Goal: Complete application form

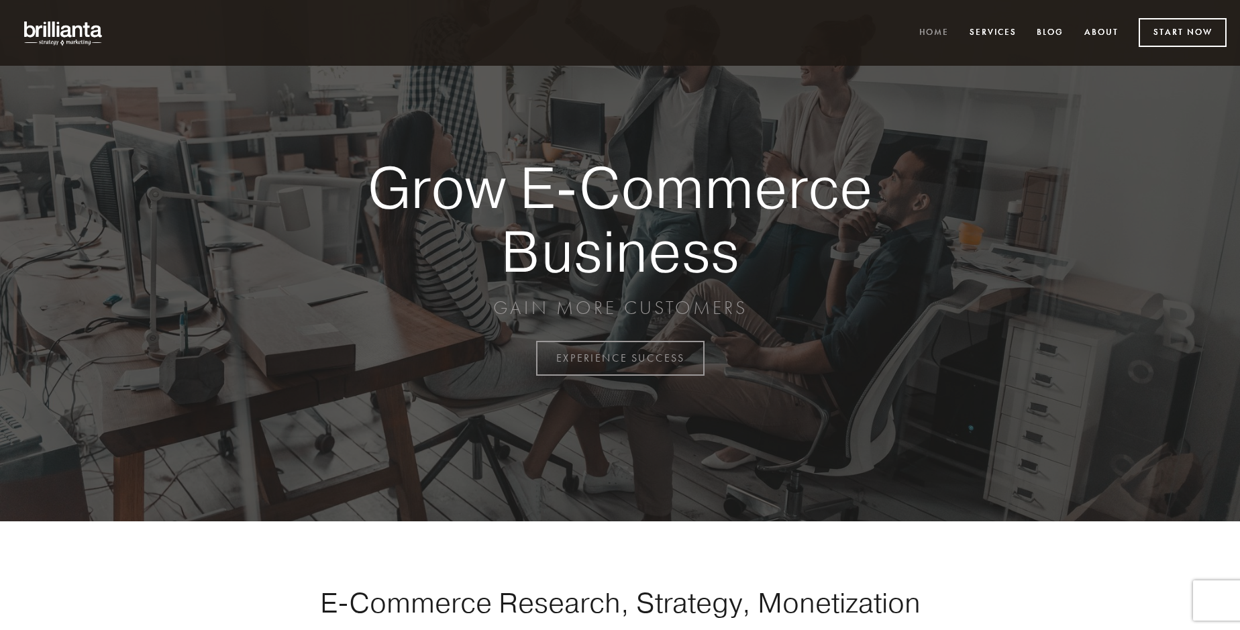
scroll to position [3517, 0]
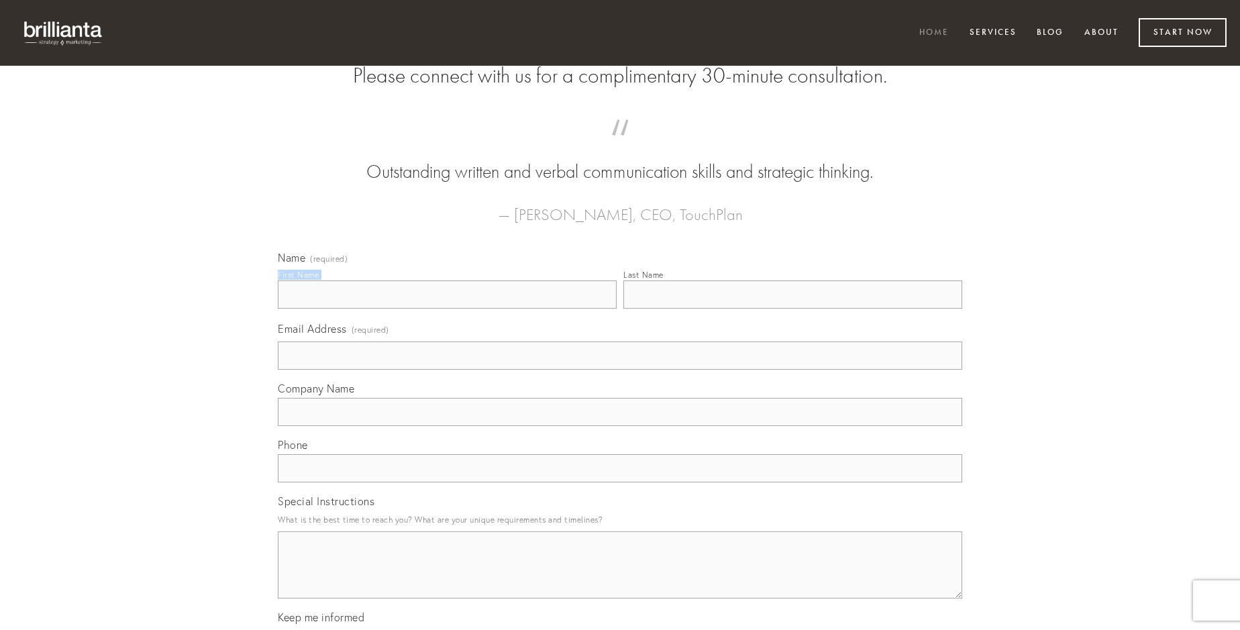
type input "[PERSON_NAME]"
click at [792, 309] on input "Last Name" at bounding box center [792, 294] width 339 height 28
type input "[PERSON_NAME]"
click at [620, 370] on input "Email Address (required)" at bounding box center [620, 356] width 684 height 28
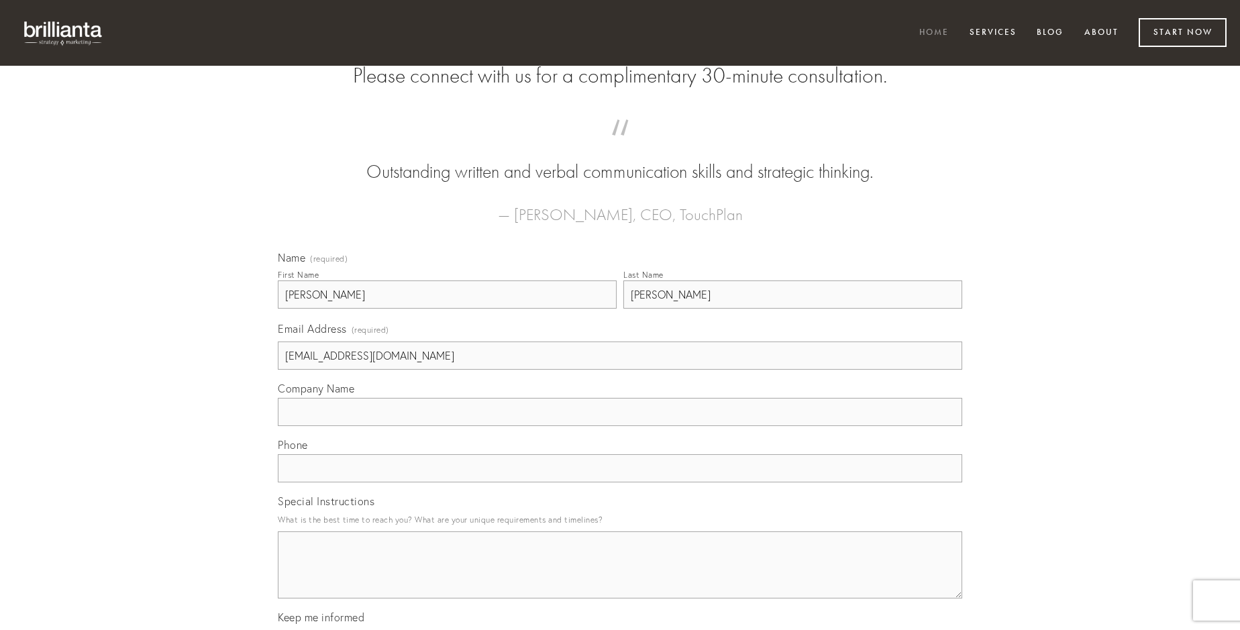
type input "[EMAIL_ADDRESS][DOMAIN_NAME]"
click at [620, 426] on input "Company Name" at bounding box center [620, 412] width 684 height 28
type input "cito"
click at [620, 482] on input "text" at bounding box center [620, 468] width 684 height 28
